Goal: Task Accomplishment & Management: Manage account settings

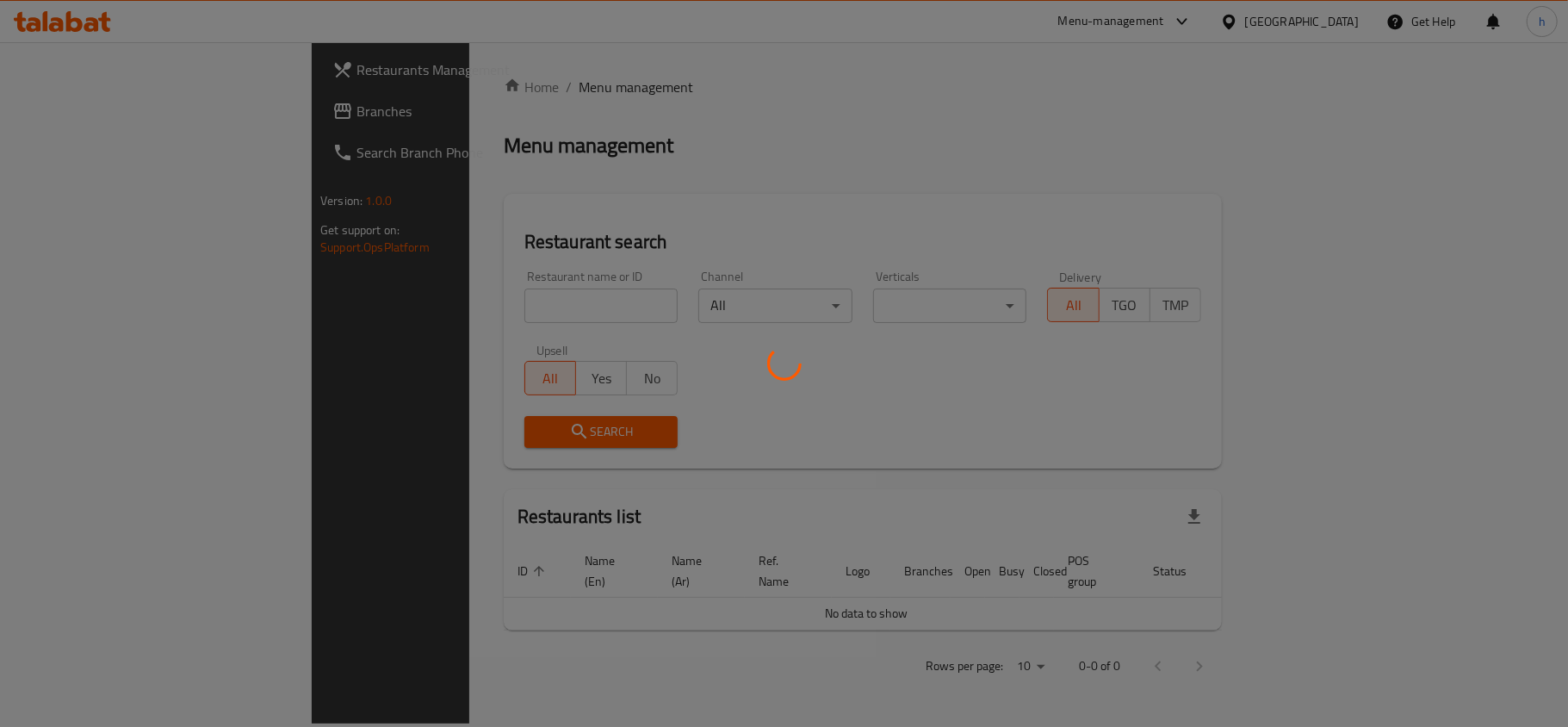
click at [1278, 21] on div at bounding box center [784, 363] width 1568 height 727
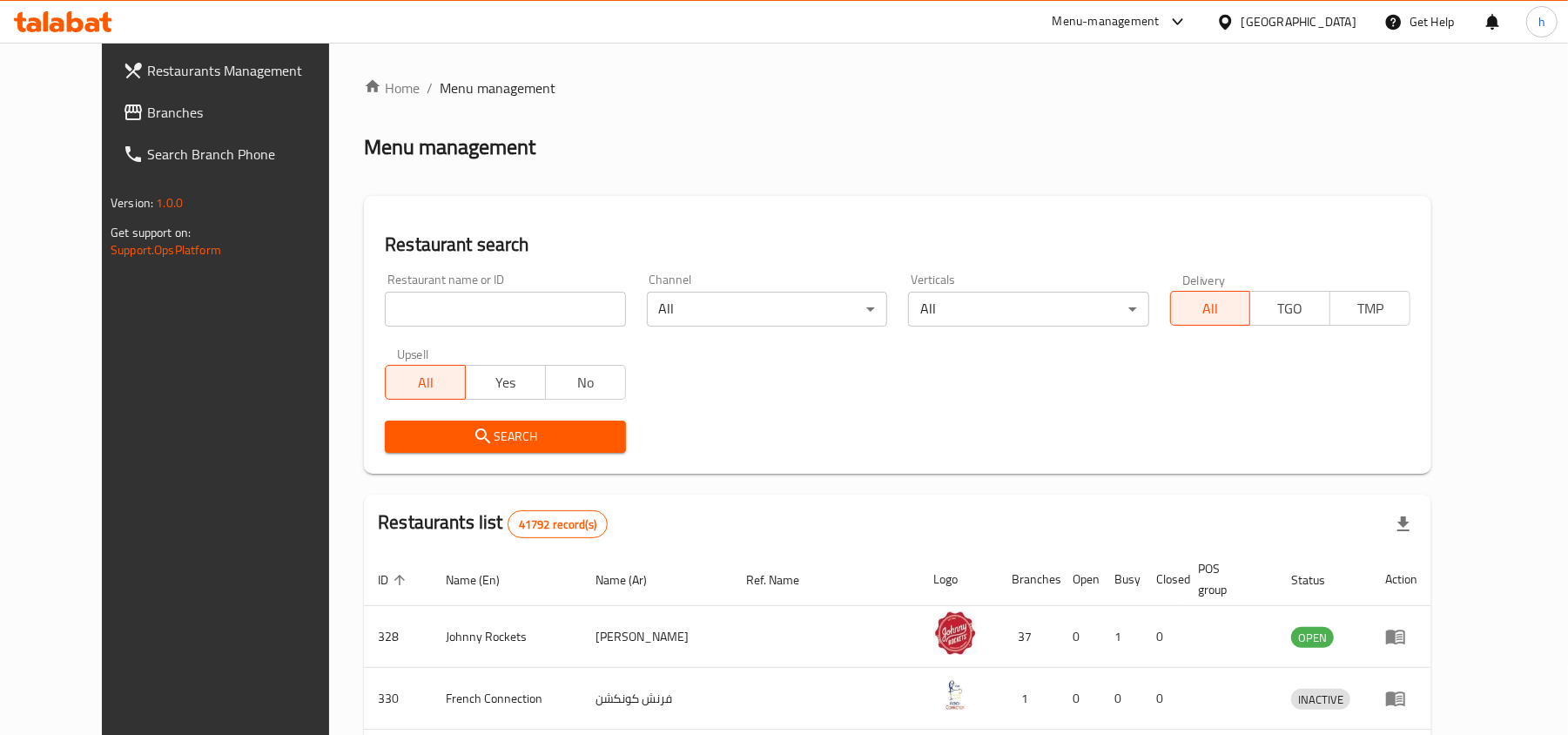
click at [1269, 30] on div "[GEOGRAPHIC_DATA]" at bounding box center [1299, 21] width 115 height 20
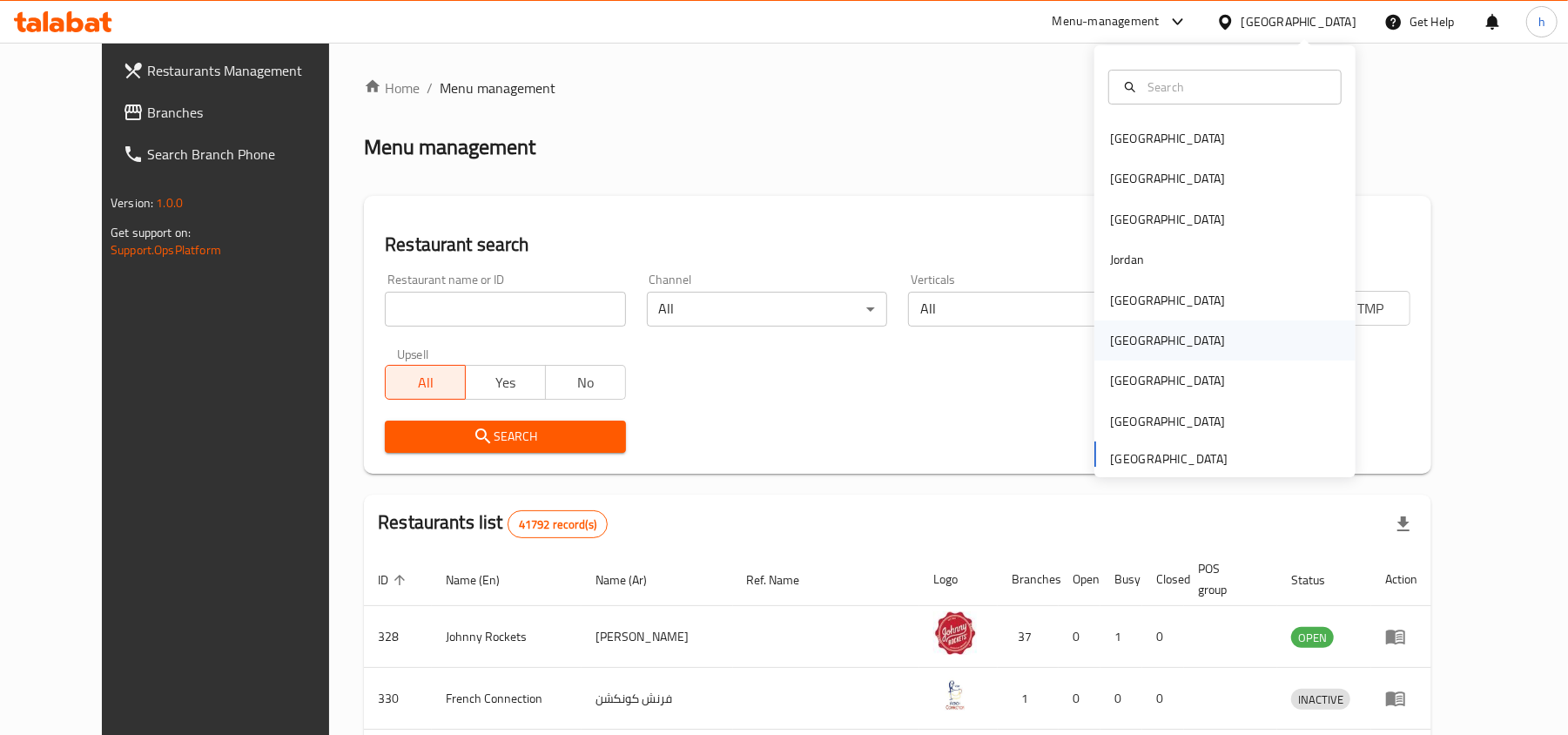
click at [1132, 348] on div "Oman" at bounding box center [1167, 340] width 143 height 40
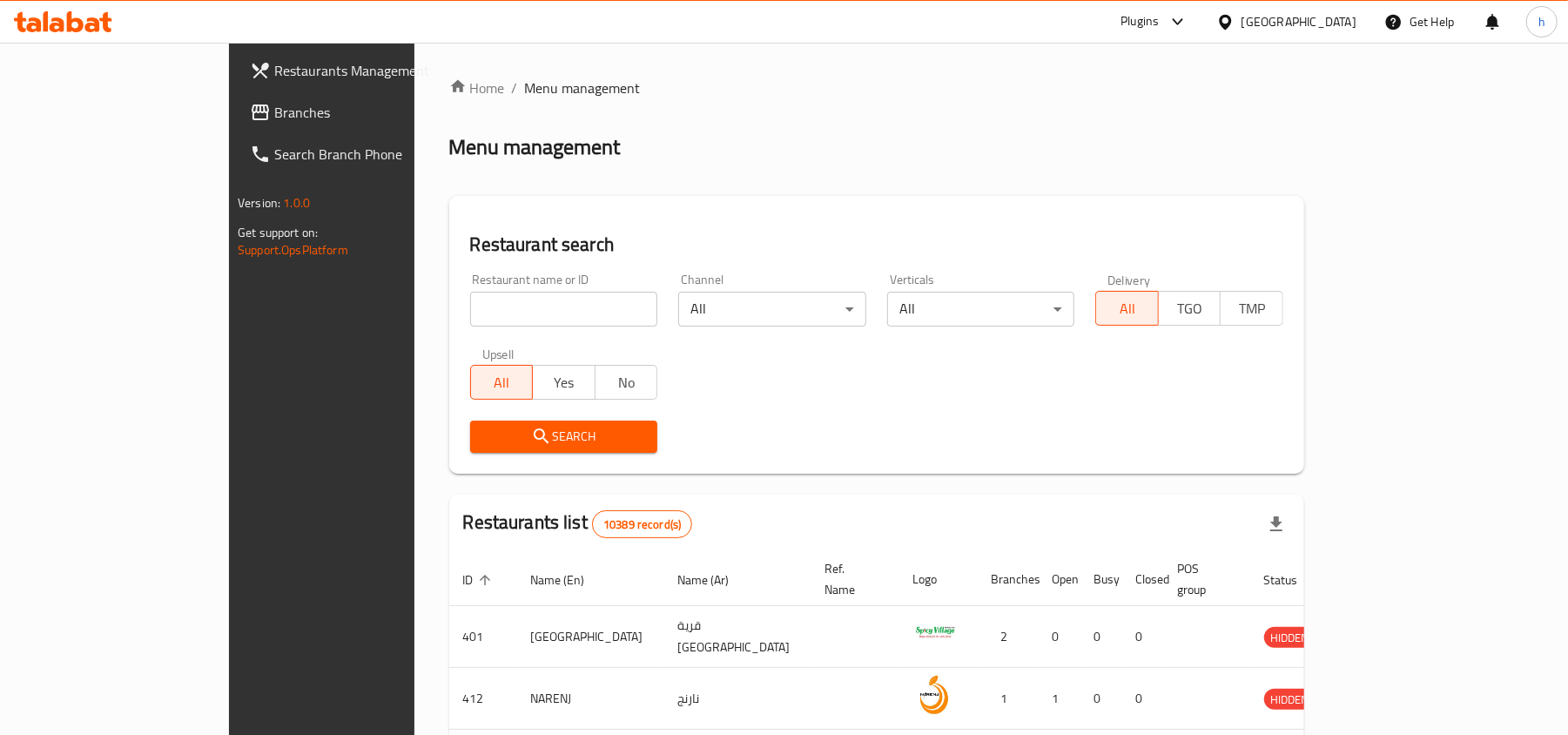
drag, startPoint x: 144, startPoint y: 120, endPoint x: 134, endPoint y: 150, distance: 31.6
click at [275, 120] on span "Branches" at bounding box center [375, 112] width 203 height 21
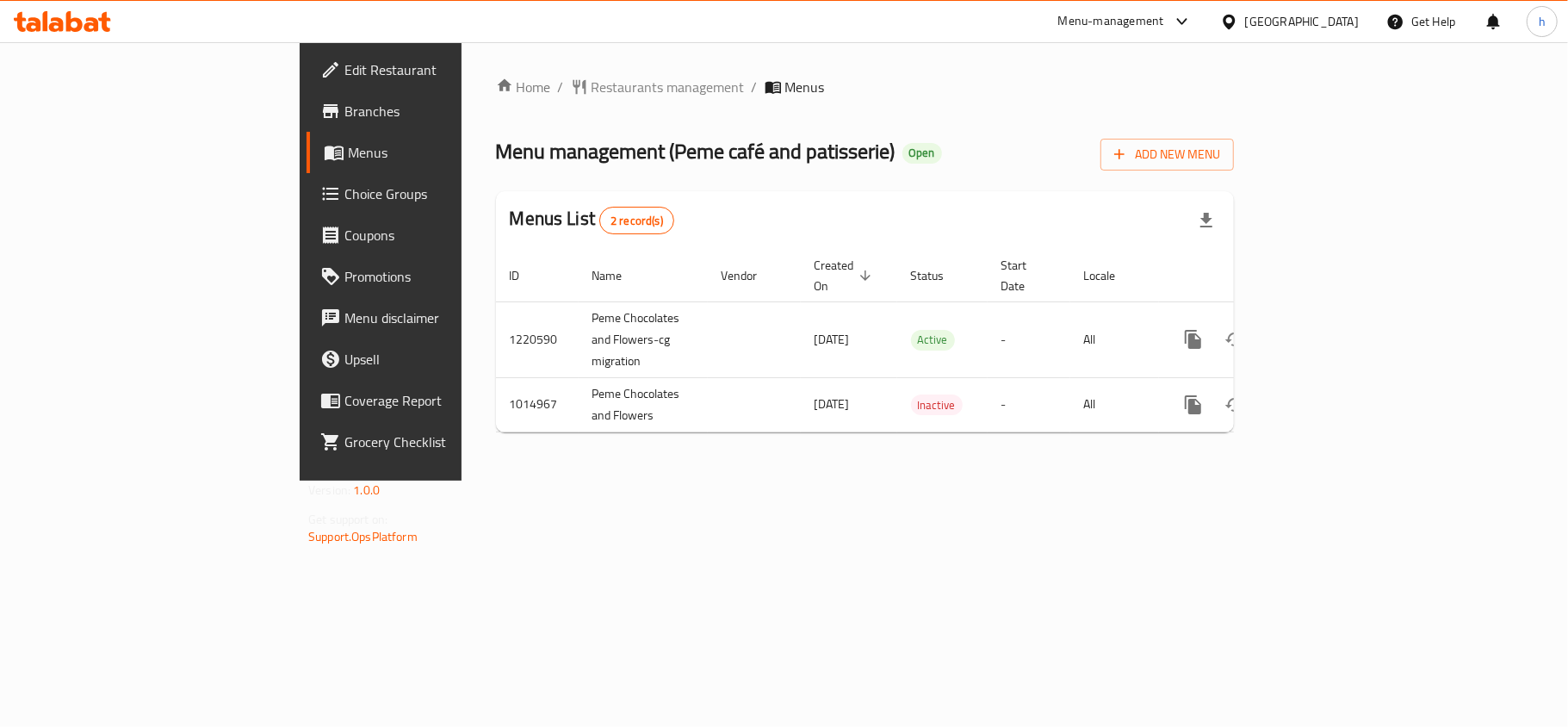
click at [58, 7] on div at bounding box center [62, 21] width 125 height 34
click at [1235, 21] on icon at bounding box center [1228, 21] width 12 height 15
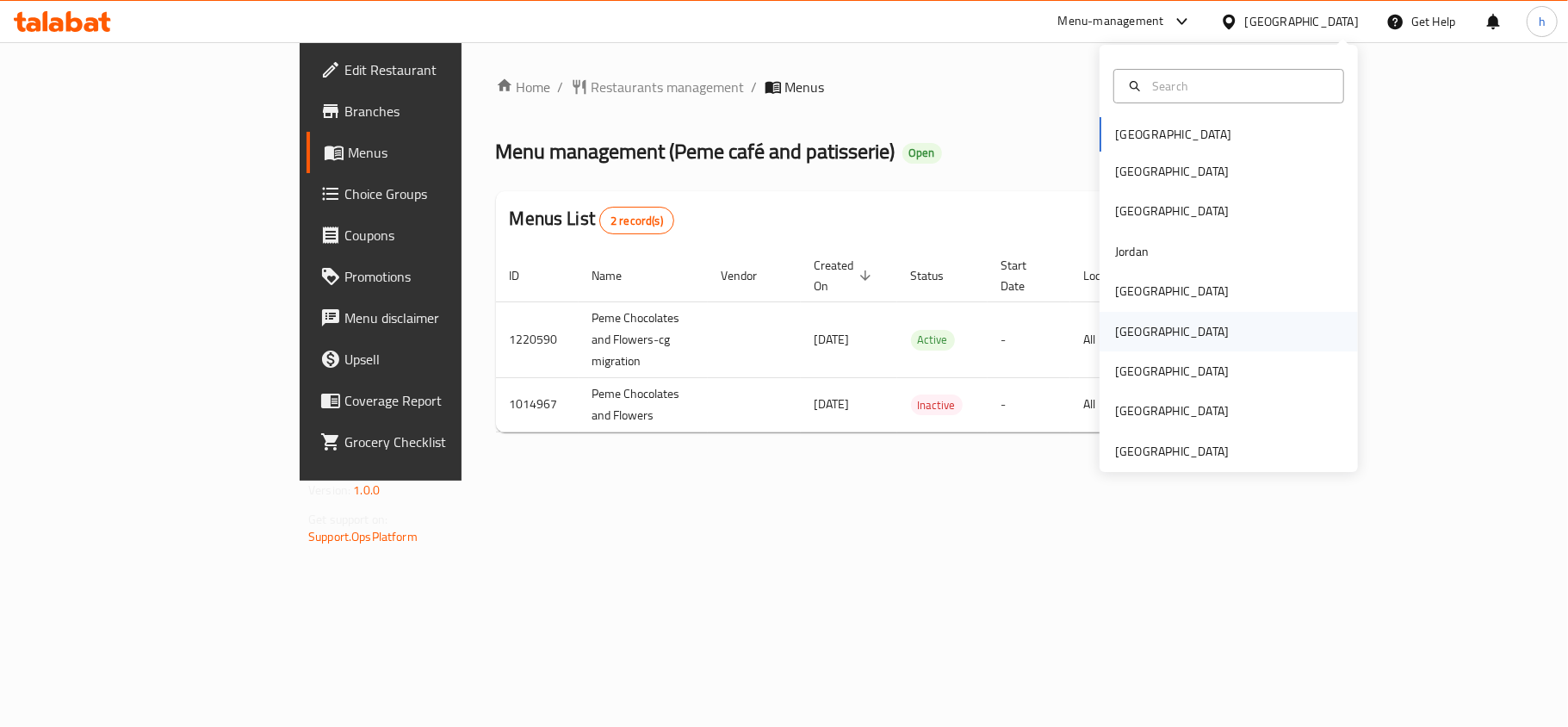
click at [1121, 327] on div "Oman" at bounding box center [1171, 332] width 114 height 19
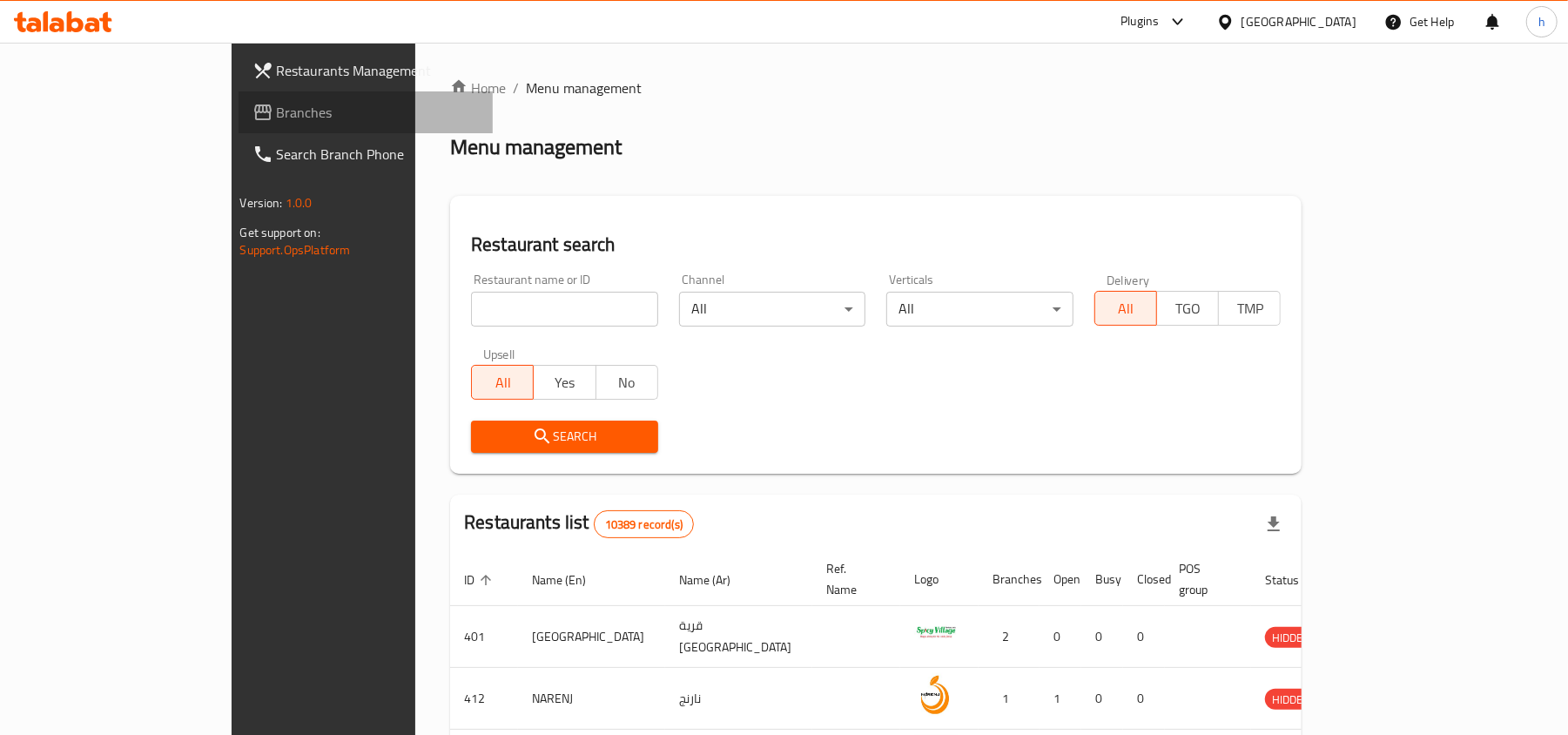
drag, startPoint x: 122, startPoint y: 125, endPoint x: 32, endPoint y: 139, distance: 91.1
click at [238, 125] on link "Branches" at bounding box center [365, 112] width 255 height 42
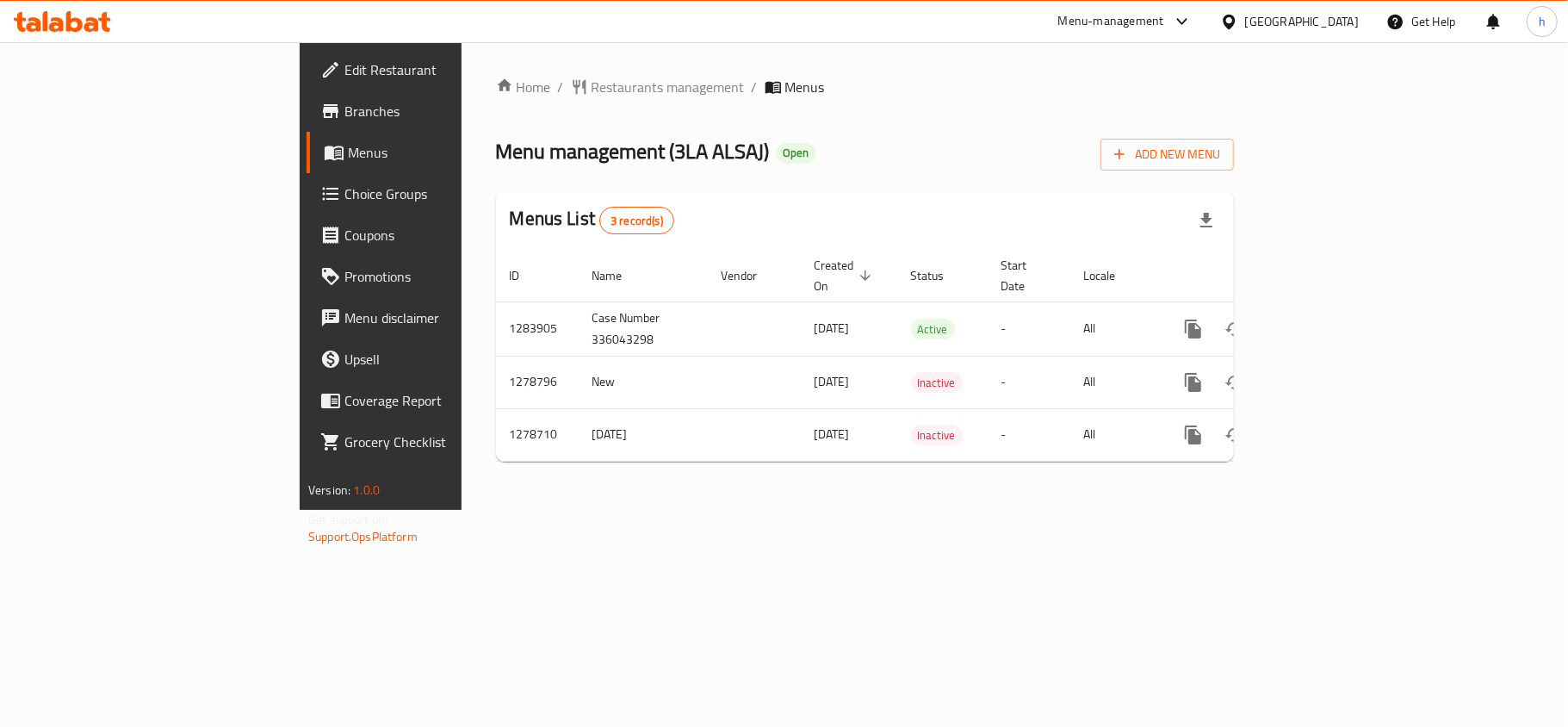
click at [1234, 149] on div "Menu management ( 3LA ALSAJ ) Open Add New Menu" at bounding box center [864, 151] width 738 height 39
click at [81, 18] on icon at bounding box center [62, 21] width 97 height 20
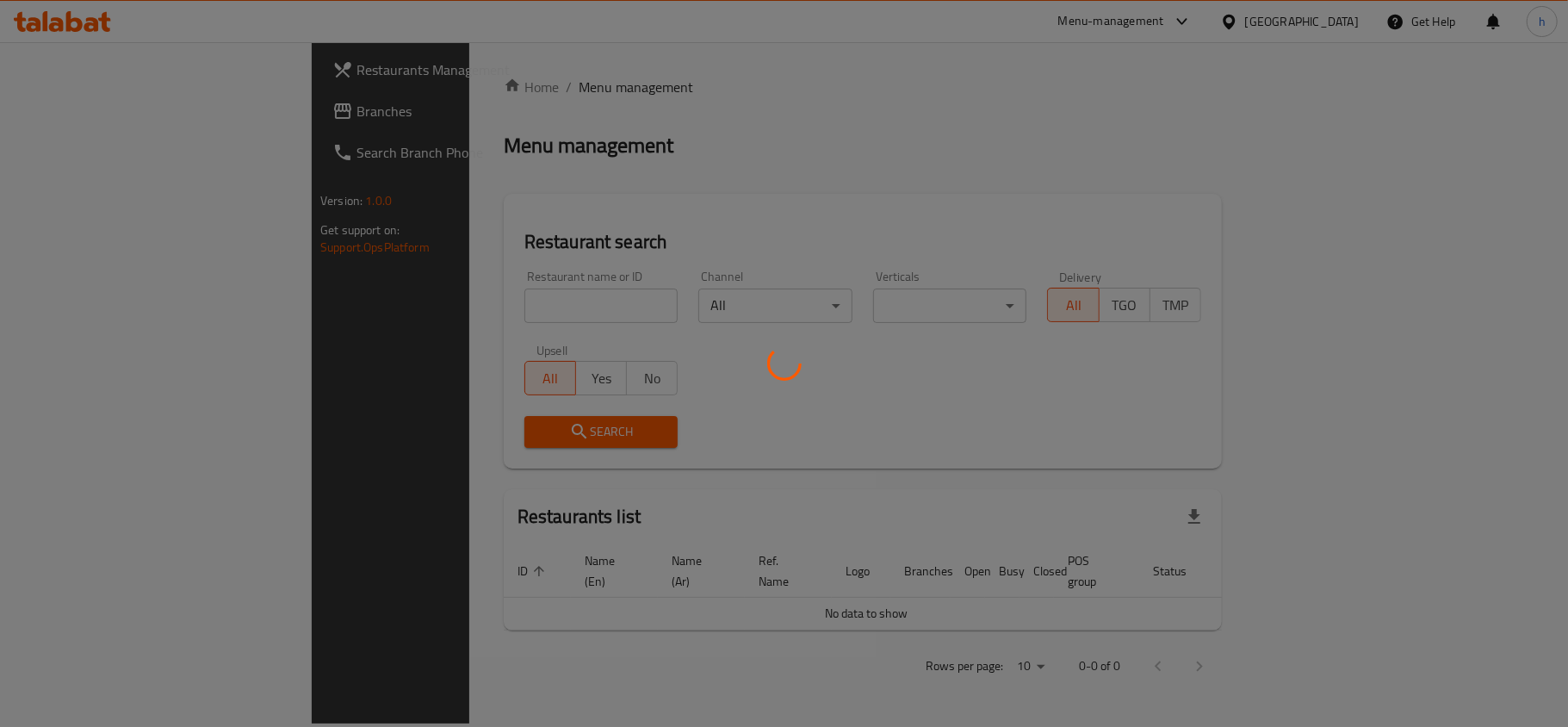
click at [107, 110] on div at bounding box center [784, 363] width 1568 height 727
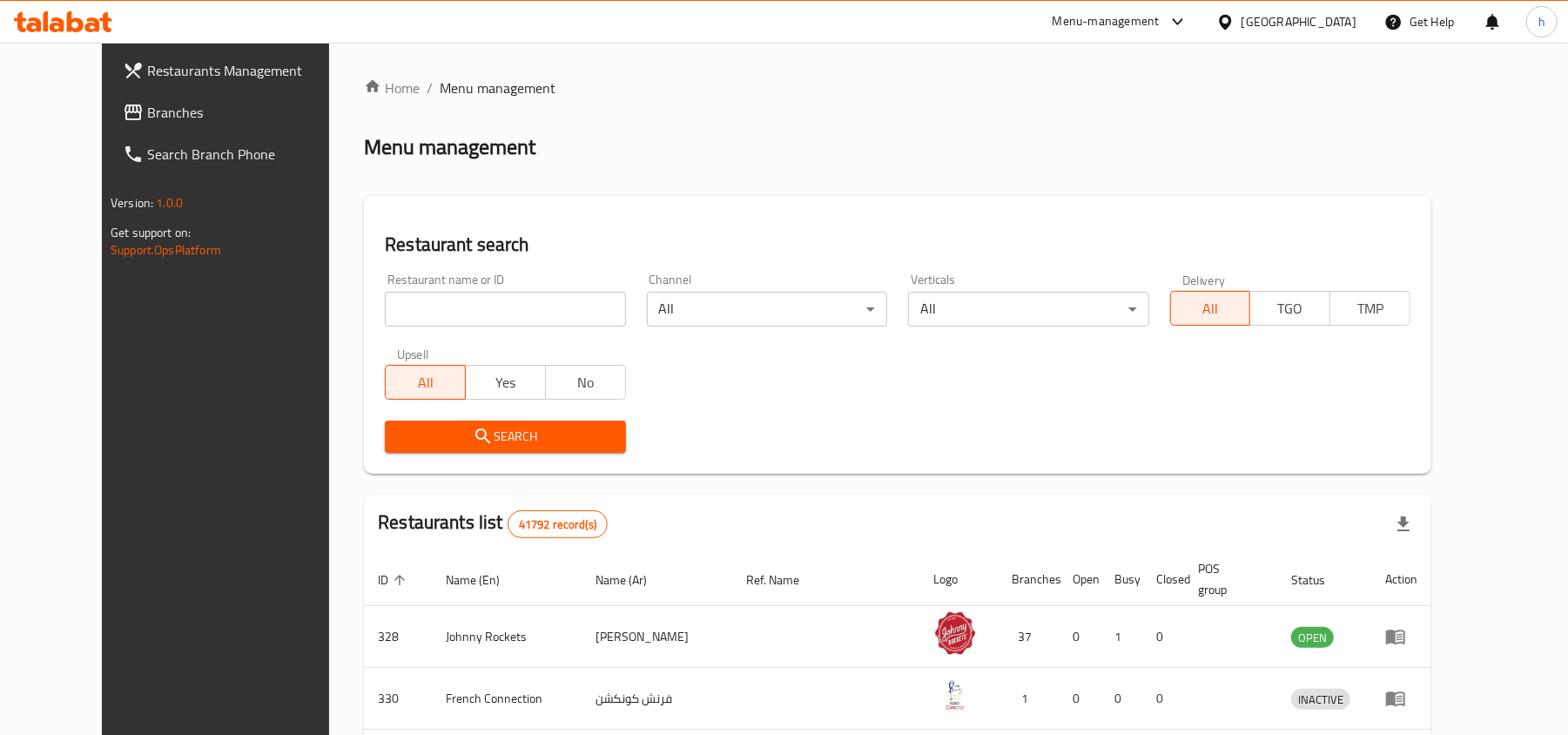
click at [148, 111] on span "Branches" at bounding box center [248, 112] width 203 height 21
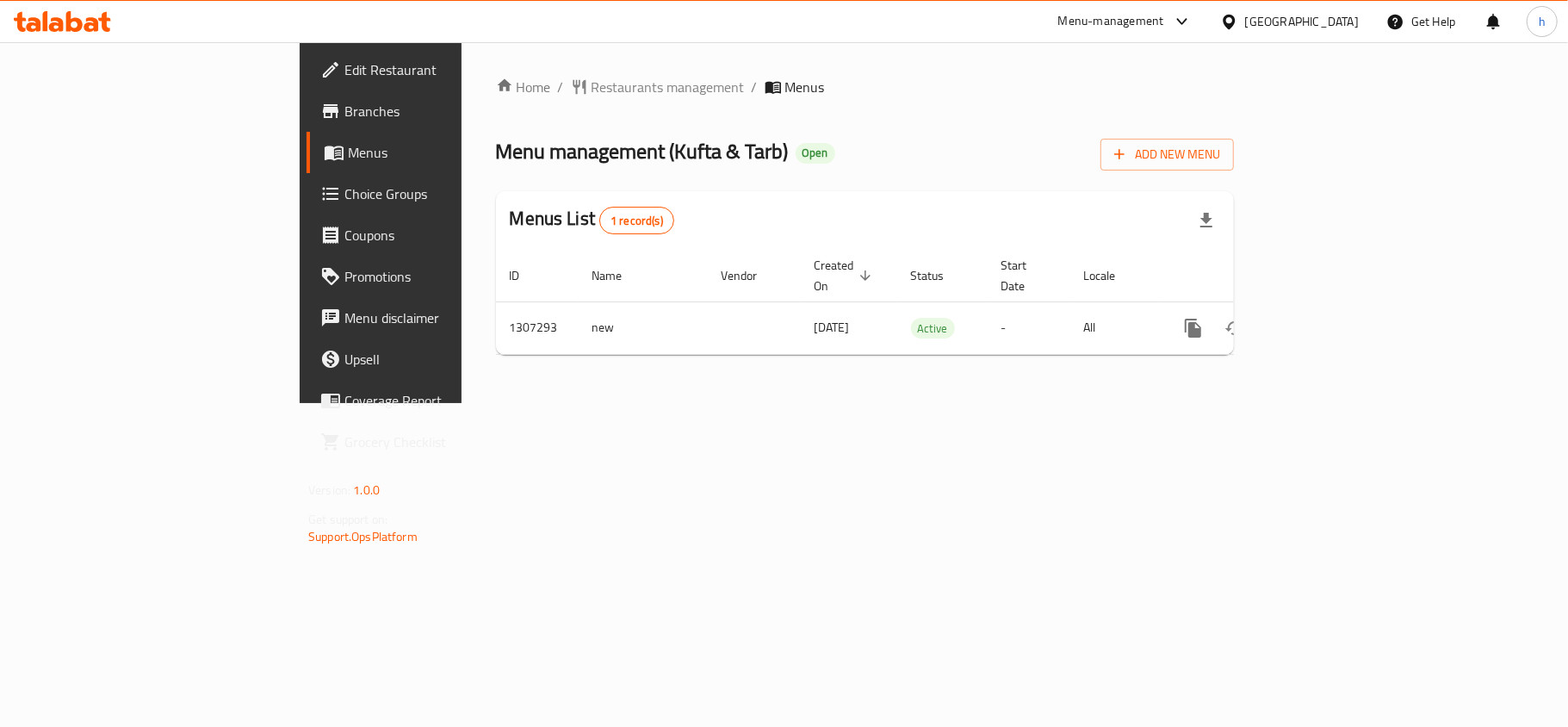
drag, startPoint x: 1455, startPoint y: 83, endPoint x: 1124, endPoint y: 90, distance: 331.1
click at [1234, 83] on ol "Home / Restaurants management / Menus" at bounding box center [864, 87] width 738 height 20
click at [122, 25] on div at bounding box center [62, 21] width 125 height 34
click at [44, 20] on icon at bounding box center [46, 20] width 6 height 19
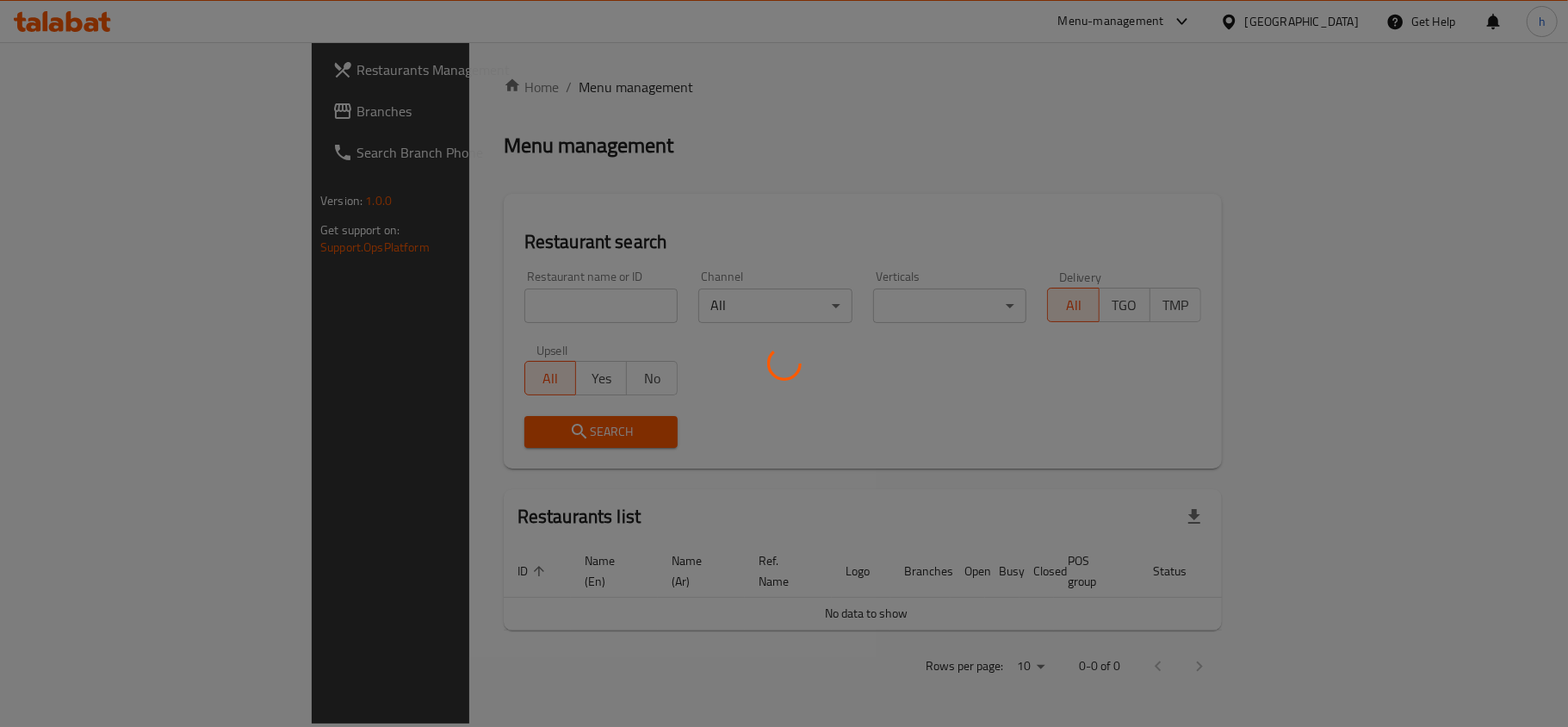
click at [77, 115] on div at bounding box center [784, 363] width 1568 height 727
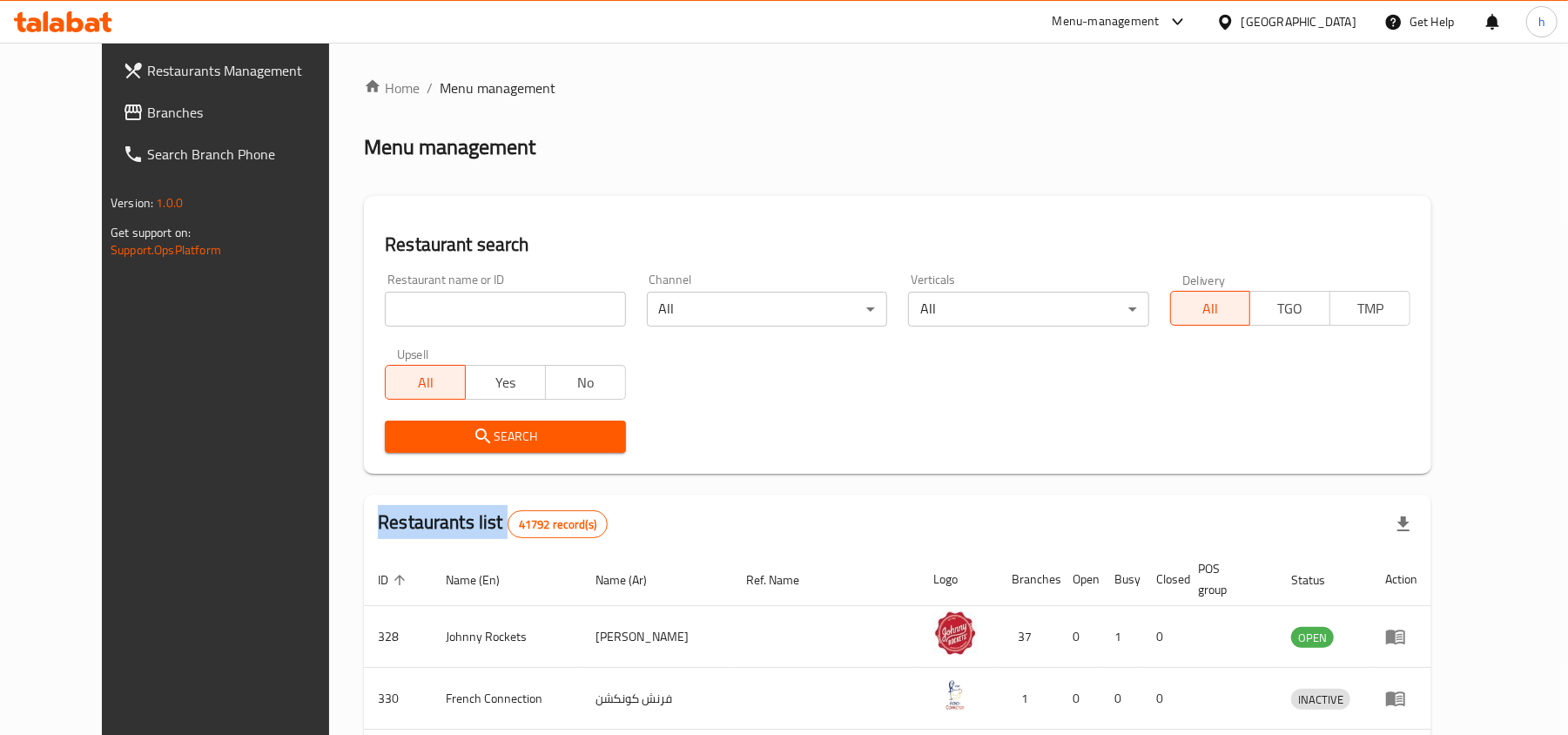
click at [102, 117] on div "Restaurants Management Branches Search Branch Phone Version: 1.0.0 Get support …" at bounding box center [784, 645] width 1364 height 1206
click at [148, 117] on span "Branches" at bounding box center [248, 112] width 203 height 21
